Goal: Information Seeking & Learning: Check status

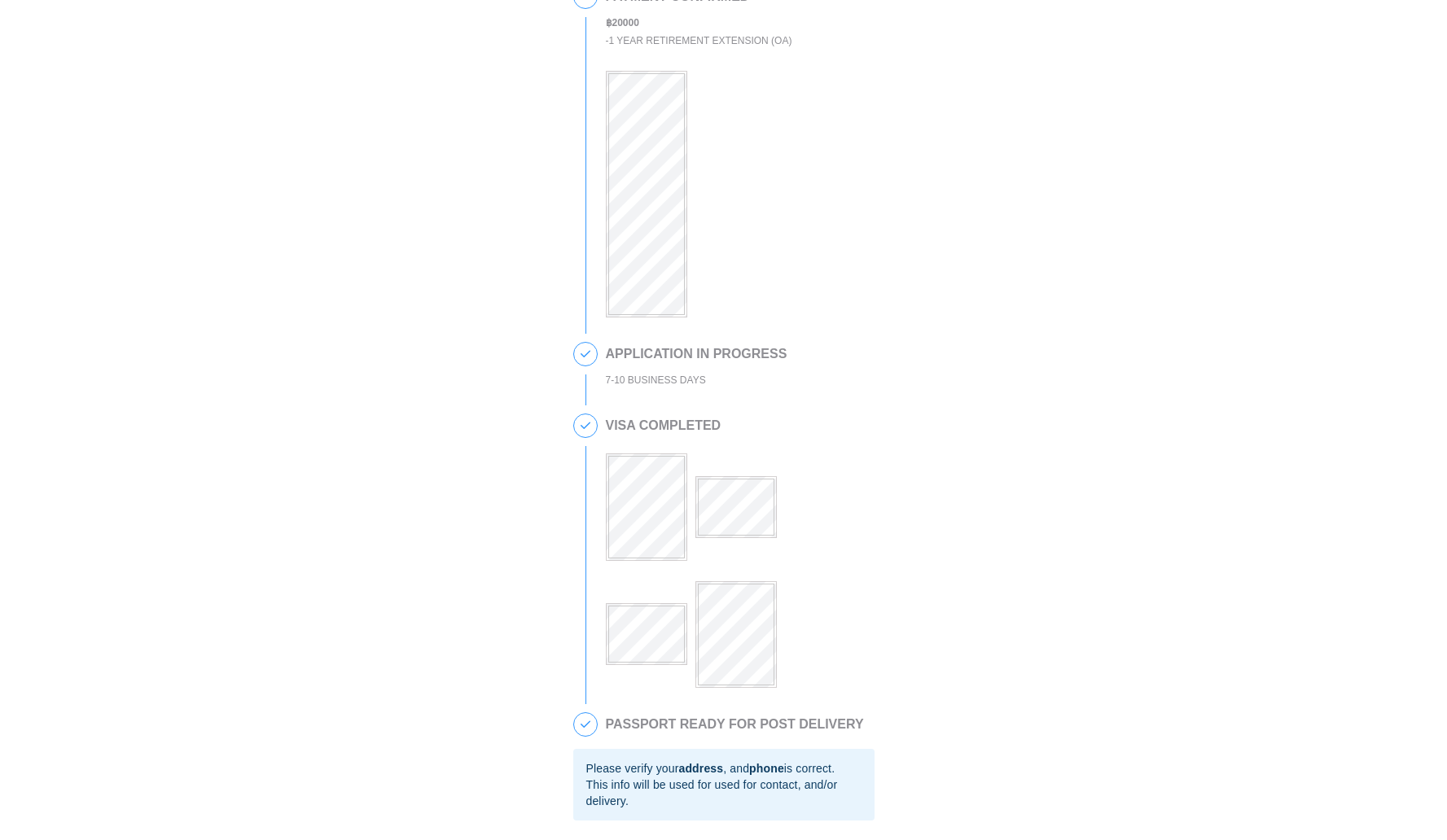
scroll to position [417, 0]
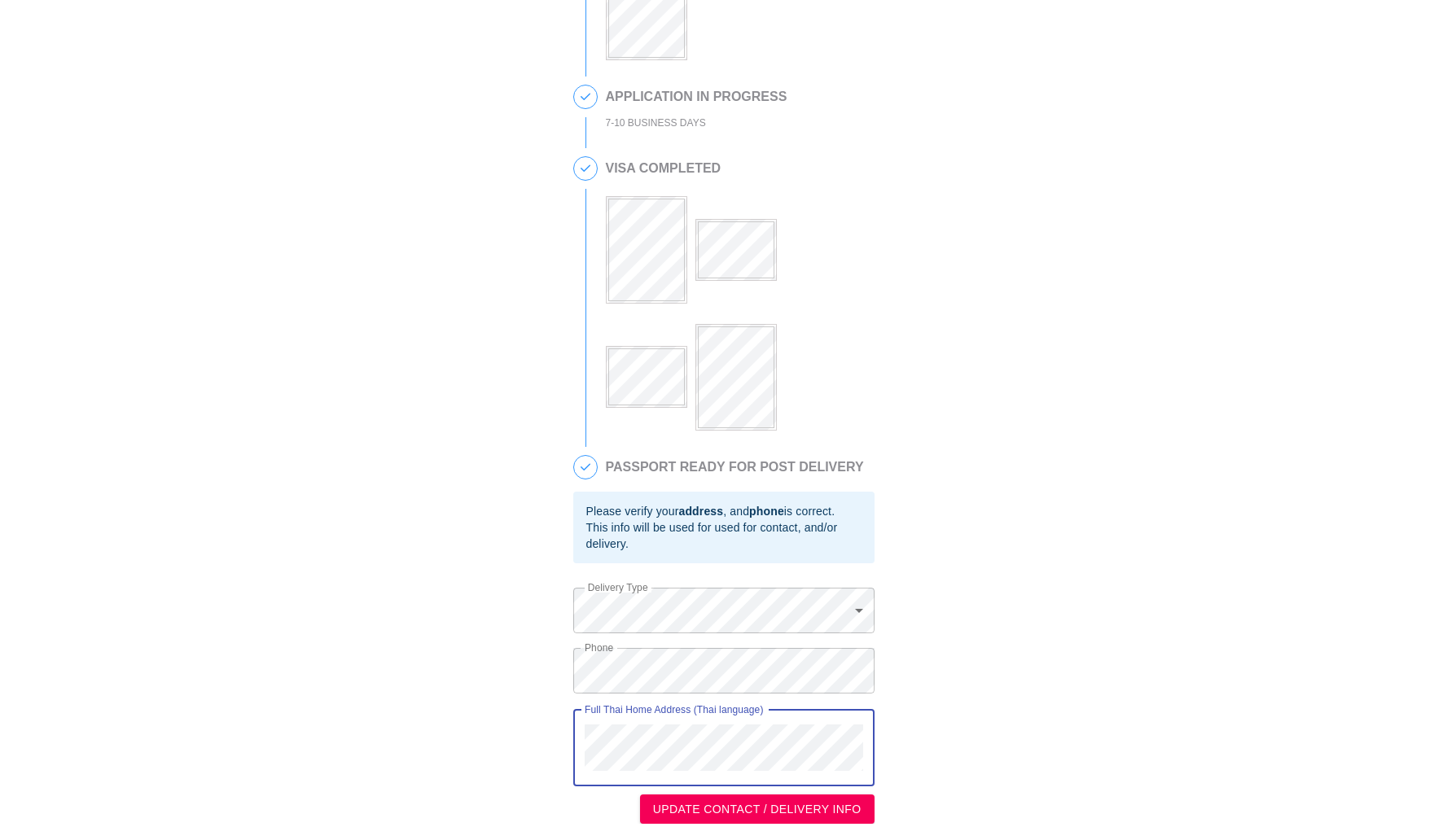
click at [565, 709] on div "This is a secure link , and your information is safe . 1 PASSPORT RECEIVED KLIS…" at bounding box center [723, 214] width 1415 height 1220
click at [540, 670] on div "This is a secure link , and your information is safe . 1 PASSPORT RECEIVED KLIS…" at bounding box center [723, 214] width 1415 height 1220
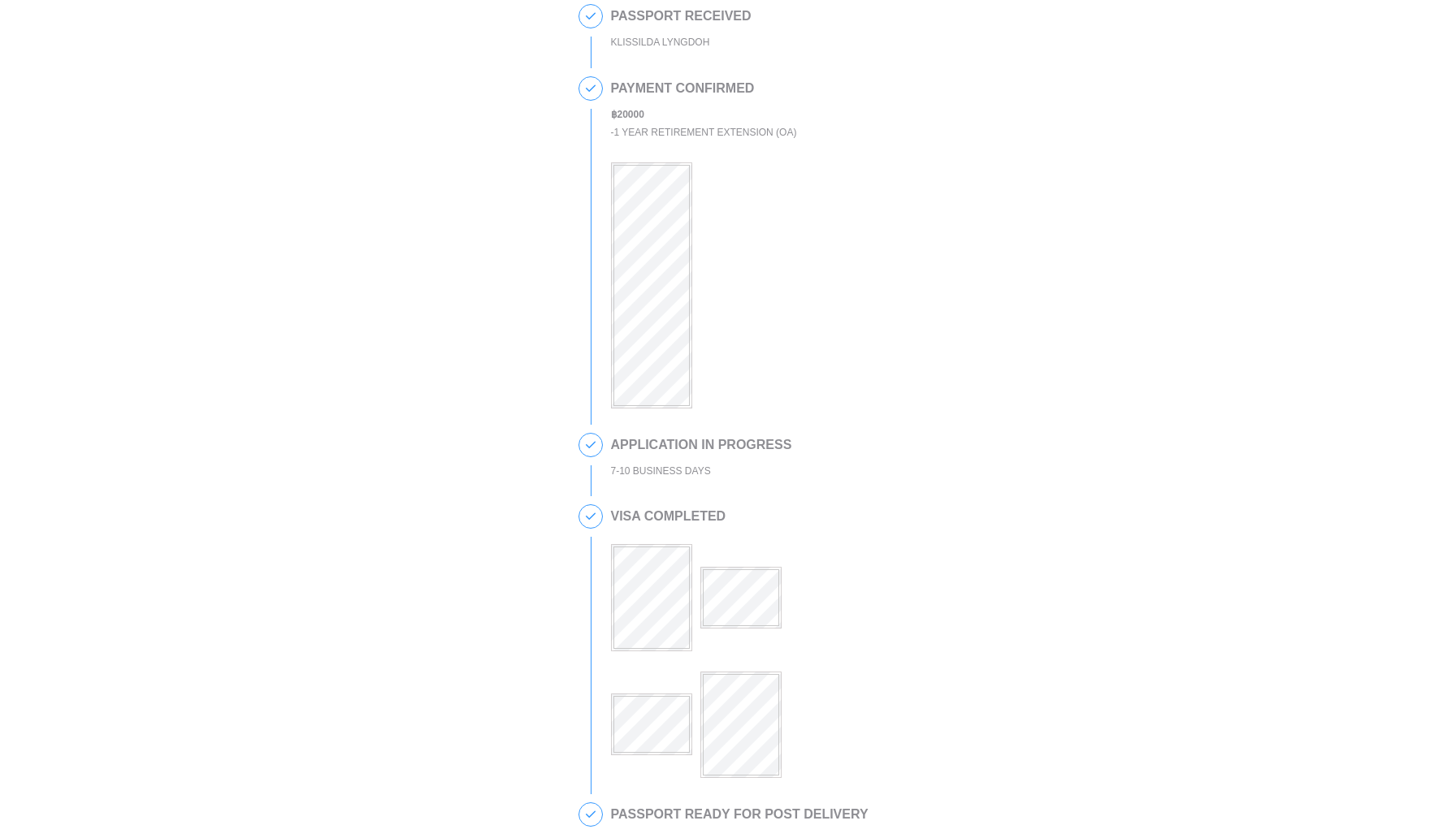
scroll to position [228, 0]
